Goal: Task Accomplishment & Management: Manage account settings

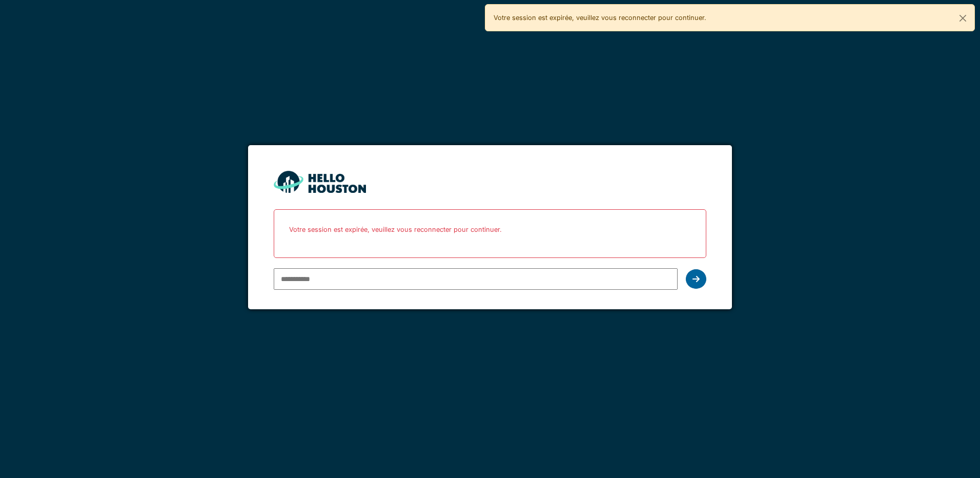
type input "**********"
click at [692, 284] on div at bounding box center [696, 278] width 21 height 19
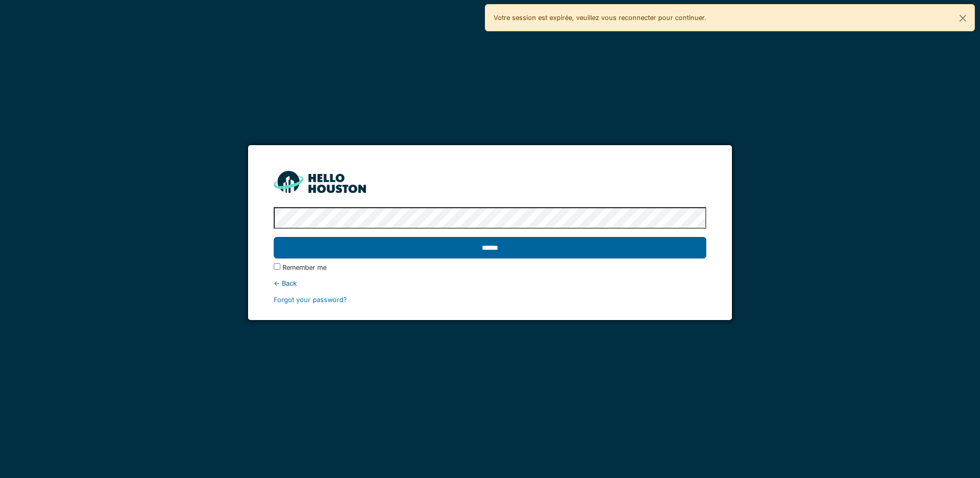
click at [444, 252] on input "******" at bounding box center [490, 248] width 432 height 22
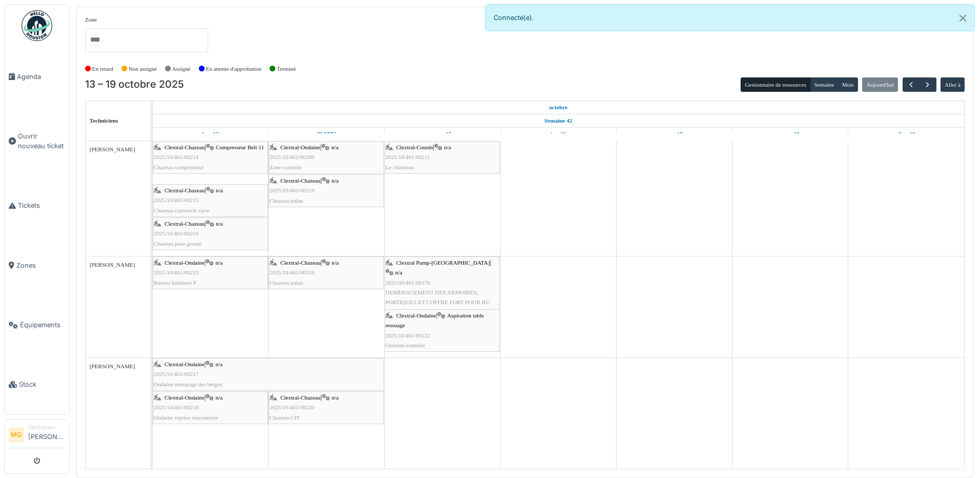
click at [188, 160] on div "Clextral-Chazeau | Compresseur Belt 11 2025/10/461/00214 Chazeau compresseur" at bounding box center [210, 158] width 113 height 30
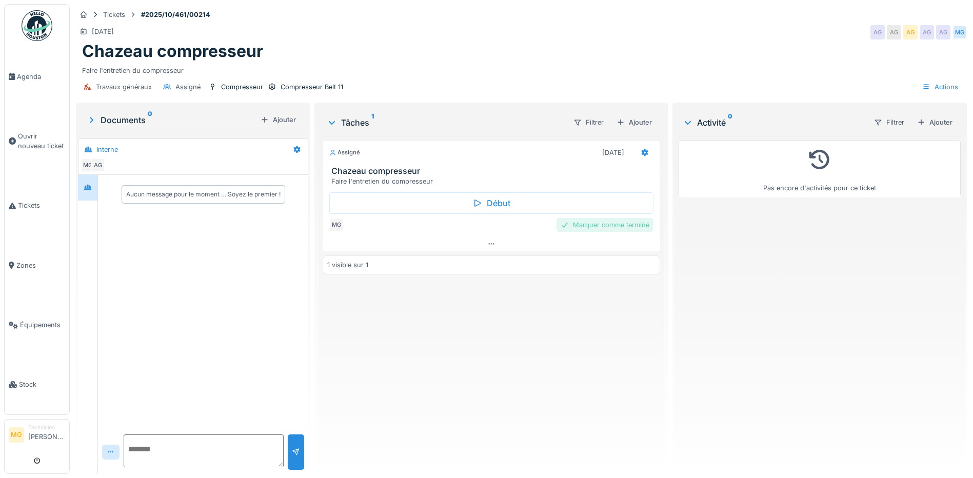
click at [590, 225] on div "Marquer comme terminé" at bounding box center [604, 225] width 97 height 14
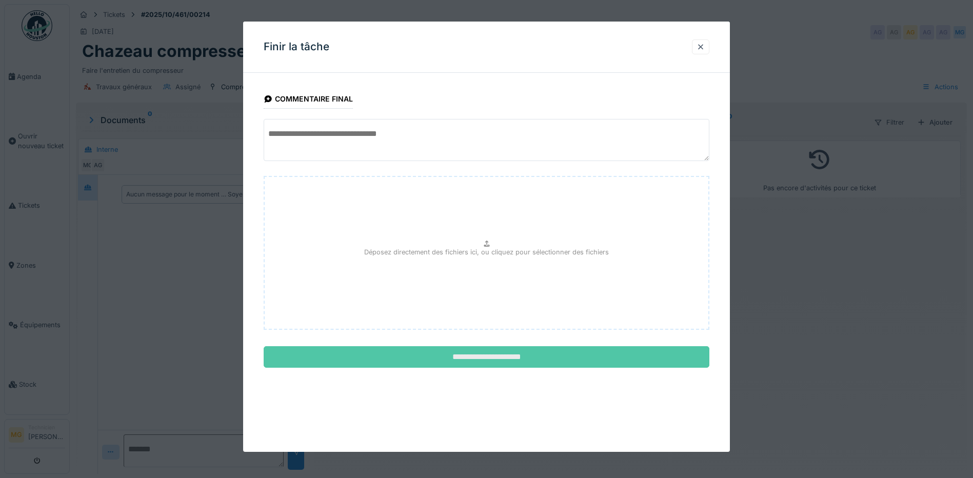
click at [556, 363] on input "**********" at bounding box center [487, 357] width 446 height 22
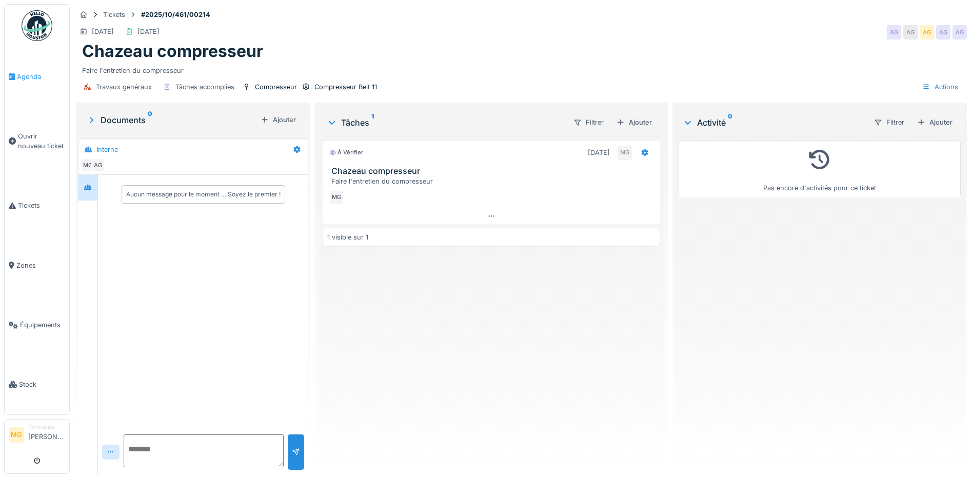
click at [36, 78] on span "Agenda" at bounding box center [41, 77] width 48 height 10
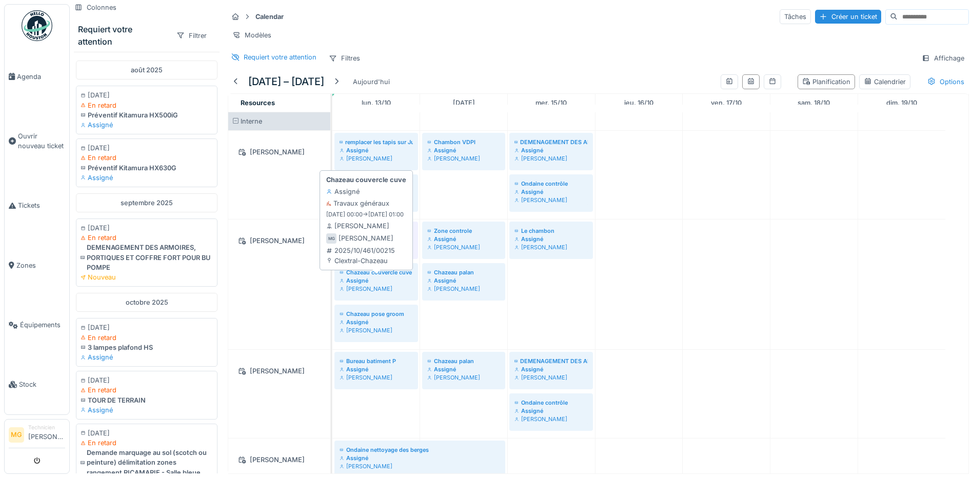
click at [368, 293] on div "[PERSON_NAME]" at bounding box center [375, 289] width 73 height 8
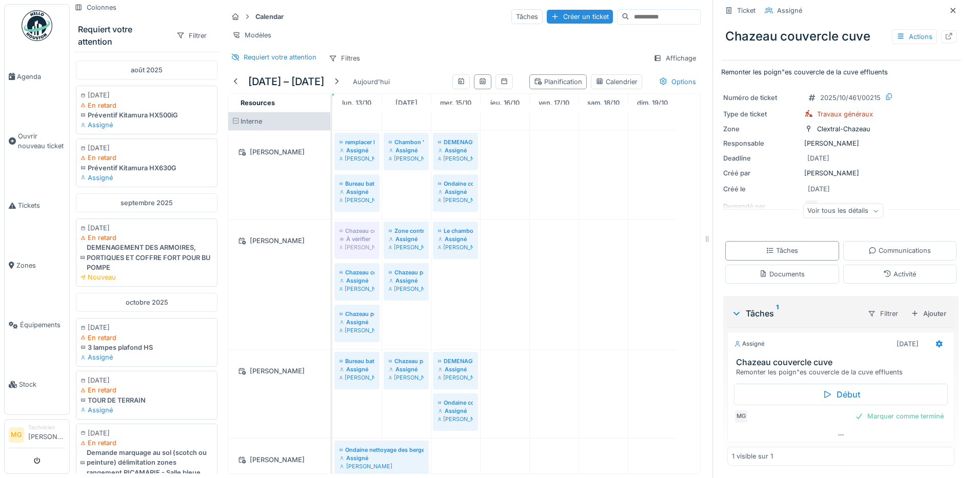
scroll to position [8, 0]
click at [891, 246] on div "Communications" at bounding box center [899, 251] width 63 height 10
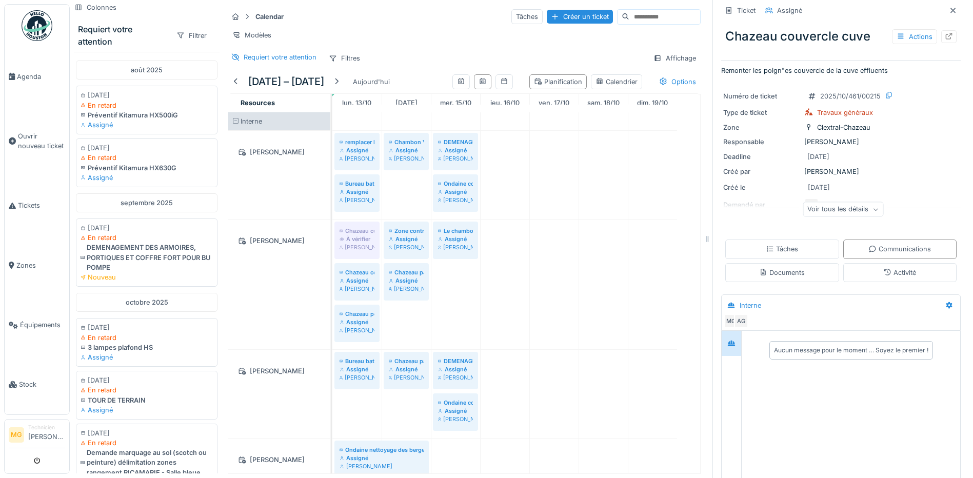
click at [808, 346] on div "Aucun message pour le moment … Soyez le premier !" at bounding box center [851, 350] width 154 height 9
click at [776, 346] on div "Aucun message pour le moment … Soyez le premier !" at bounding box center [851, 350] width 154 height 9
click at [794, 346] on div "Aucun message pour le moment … Soyez le premier !" at bounding box center [851, 350] width 154 height 9
click at [807, 346] on div "Aucun message pour le moment … Soyez le premier !" at bounding box center [851, 350] width 154 height 9
click at [806, 346] on div "Aucun message pour le moment … Soyez le premier !" at bounding box center [851, 350] width 154 height 9
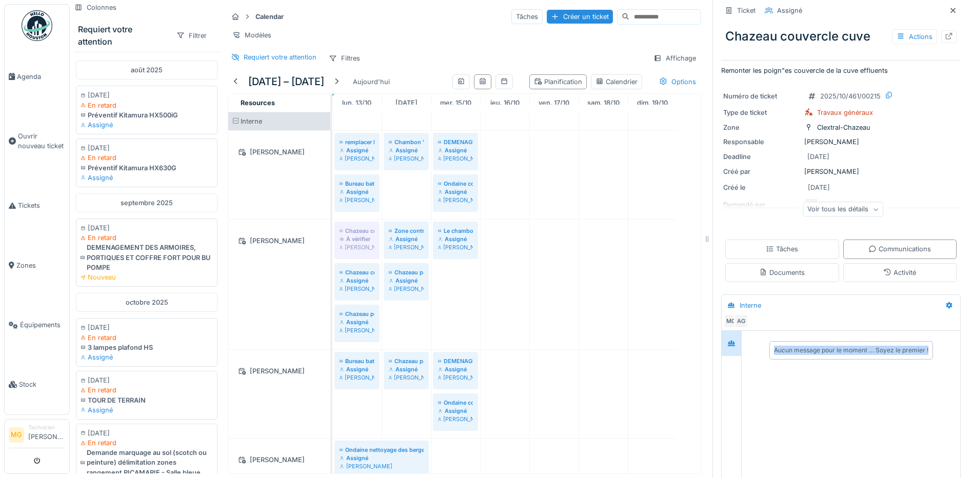
click at [806, 346] on div "Aucun message pour le moment … Soyez le premier !" at bounding box center [851, 350] width 154 height 9
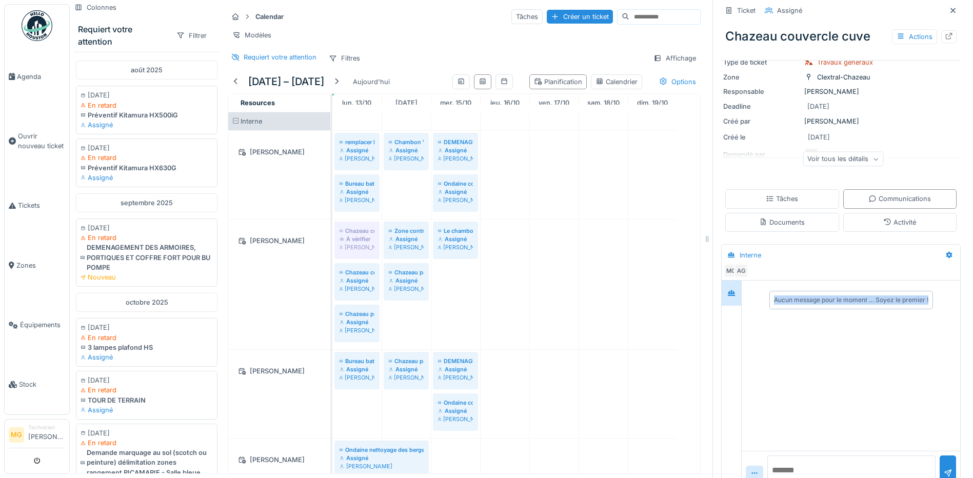
scroll to position [81, 0]
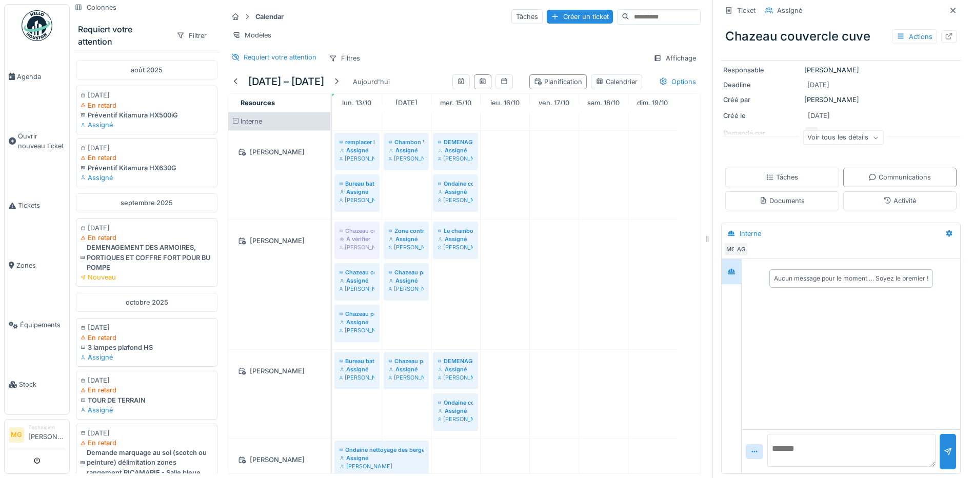
click at [805, 444] on textarea at bounding box center [851, 450] width 168 height 33
type textarea "**********"
click at [943, 448] on div at bounding box center [947, 452] width 8 height 10
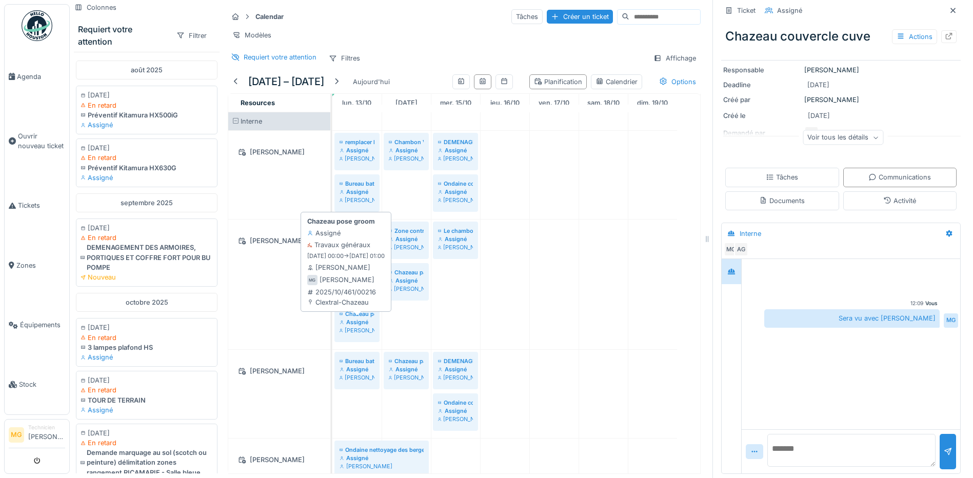
click at [358, 321] on div "Assigné" at bounding box center [356, 322] width 35 height 8
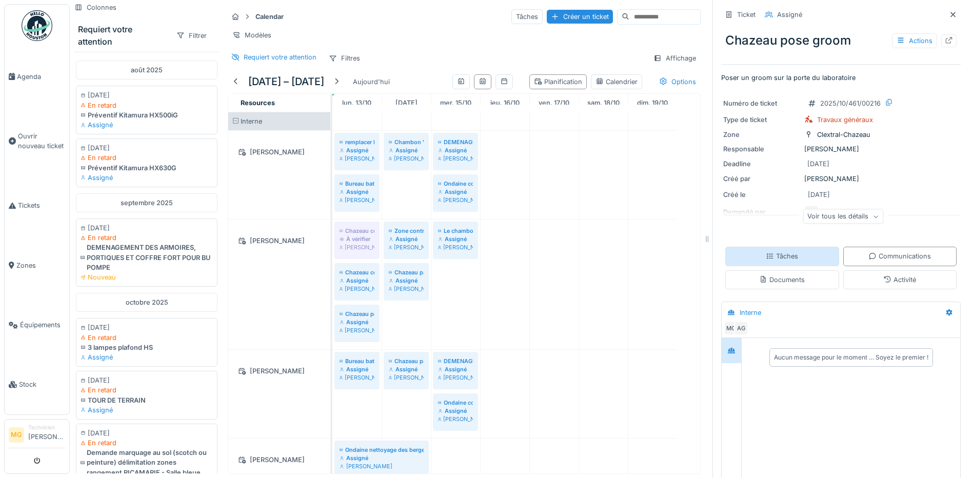
click at [810, 262] on div "Tâches" at bounding box center [782, 256] width 114 height 19
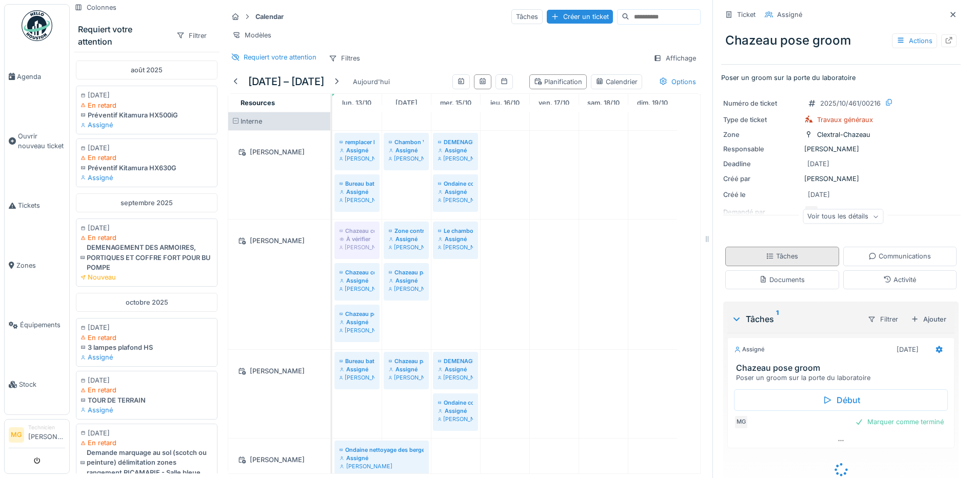
scroll to position [23, 0]
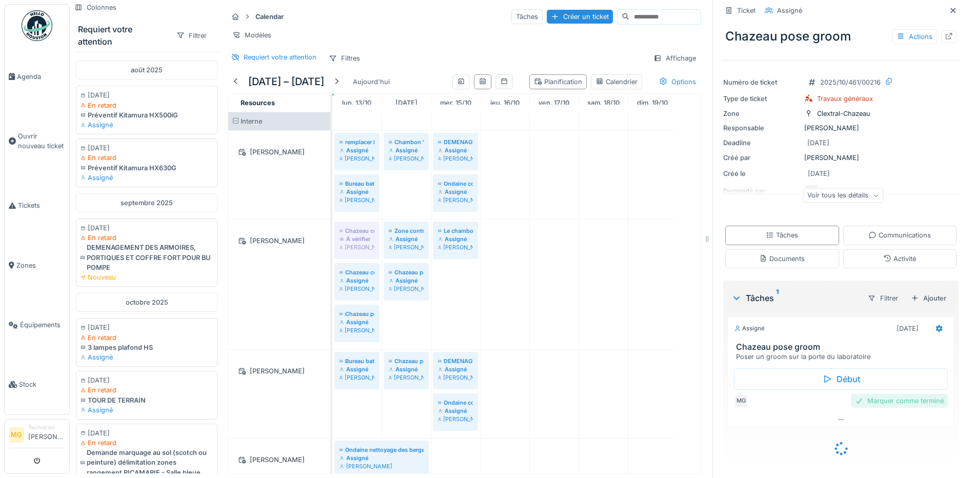
click at [874, 395] on div "Marquer comme terminé" at bounding box center [899, 401] width 97 height 14
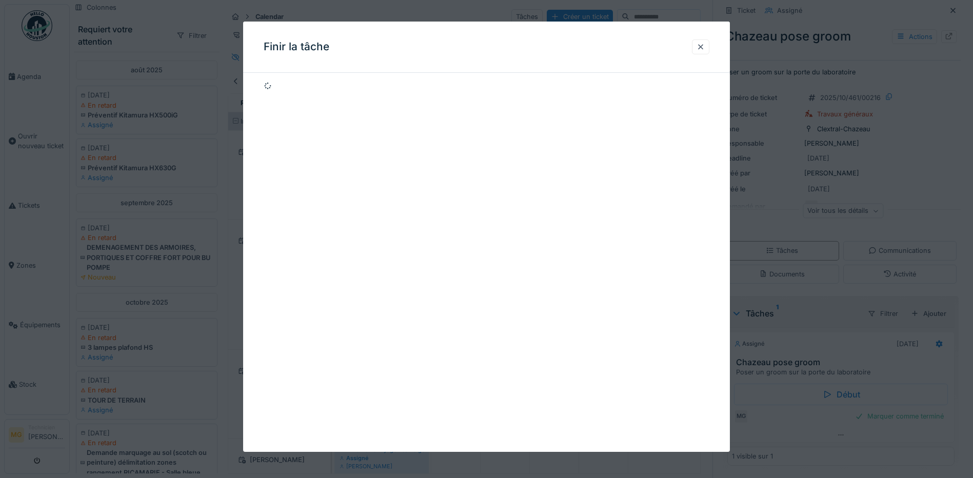
scroll to position [7, 0]
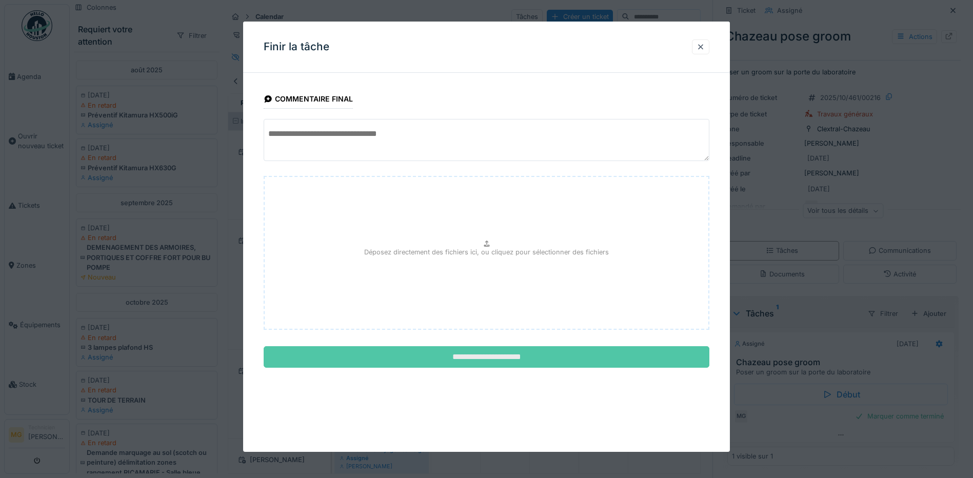
click at [487, 360] on input "**********" at bounding box center [487, 357] width 446 height 22
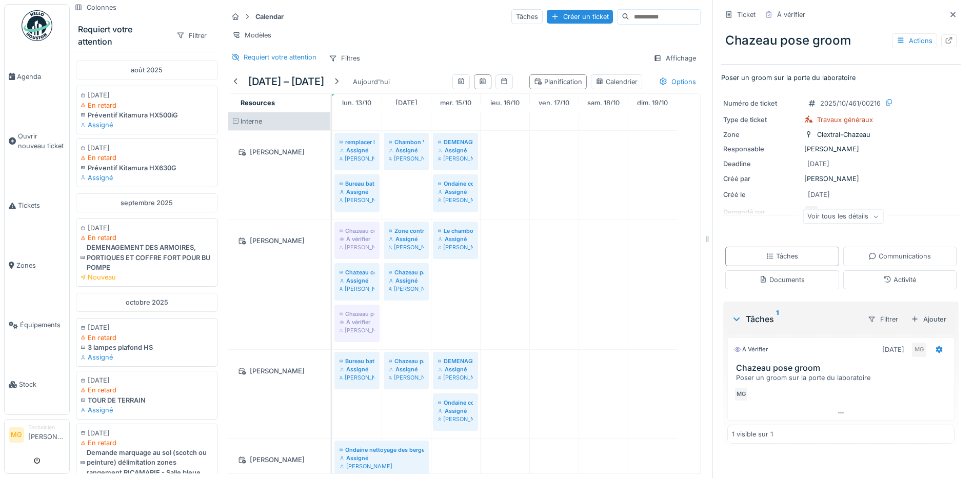
scroll to position [0, 0]
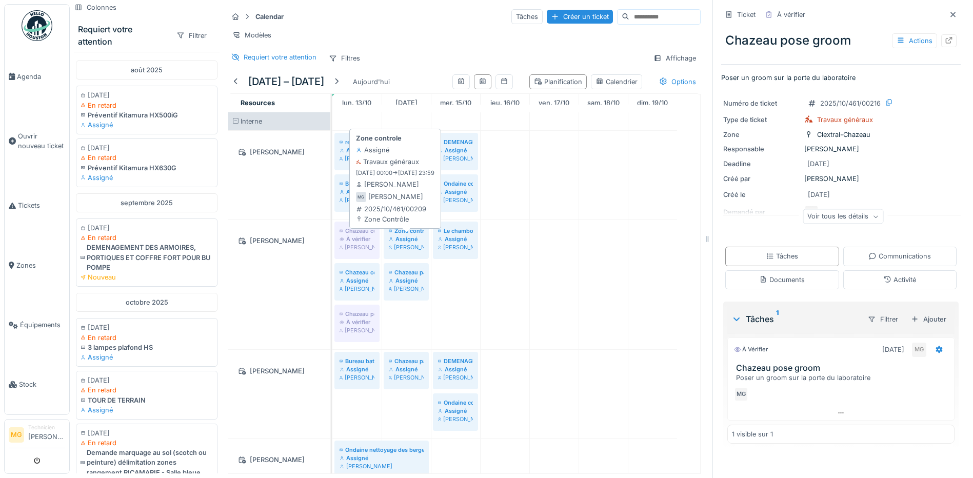
click at [397, 243] on div "Assigné" at bounding box center [406, 239] width 35 height 8
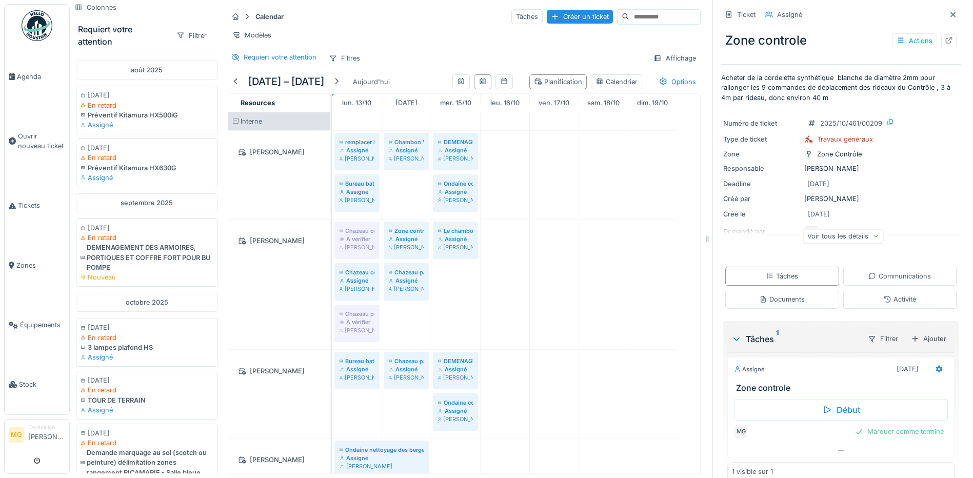
scroll to position [17, 0]
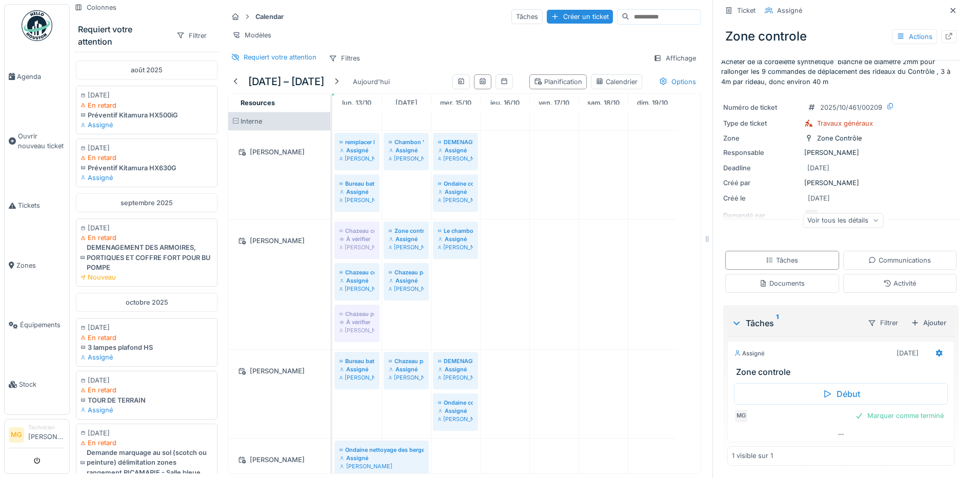
click at [812, 212] on div "Voir tous les détails" at bounding box center [842, 222] width 239 height 33
click at [816, 216] on div "Voir tous les détails" at bounding box center [842, 220] width 81 height 15
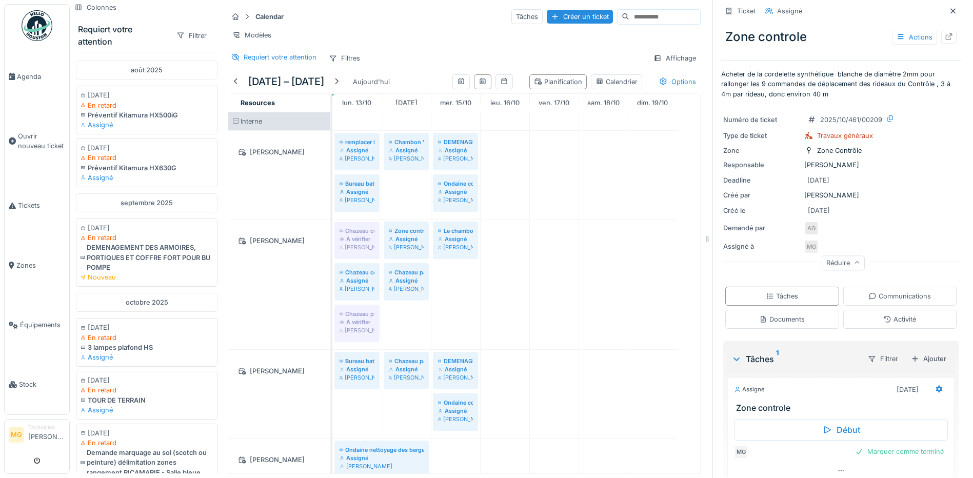
scroll to position [0, 0]
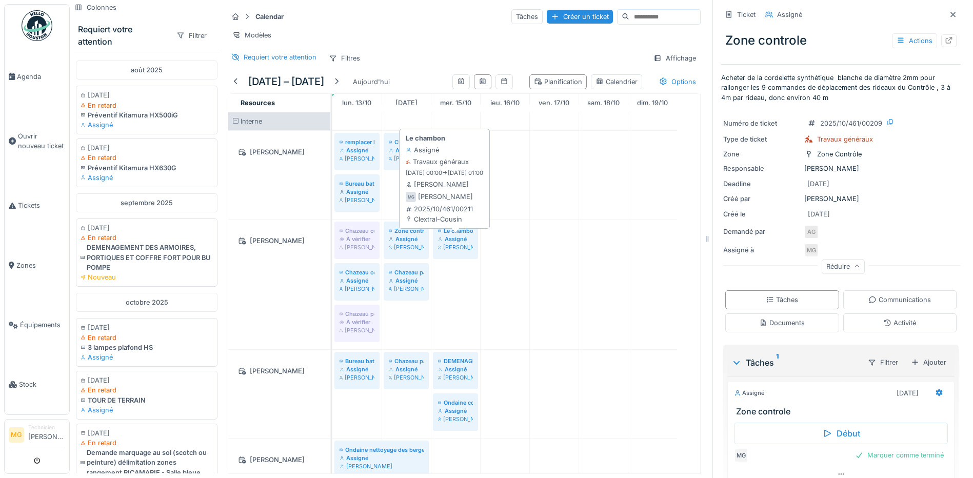
click at [470, 251] on div "[PERSON_NAME]" at bounding box center [455, 247] width 35 height 8
